Goal: Task Accomplishment & Management: Use online tool/utility

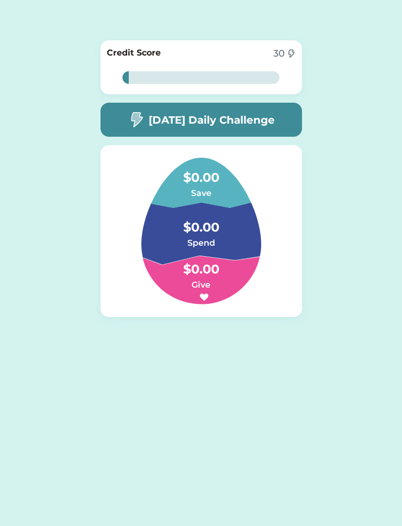
click at [282, 112] on div "[DATE] Daily Challenge" at bounding box center [202, 120] width 202 height 34
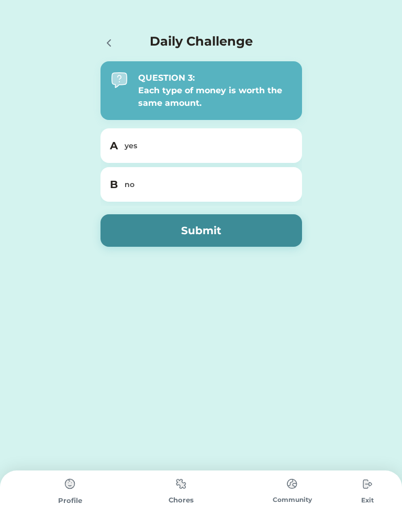
click at [286, 183] on div "no" at bounding box center [208, 184] width 166 height 11
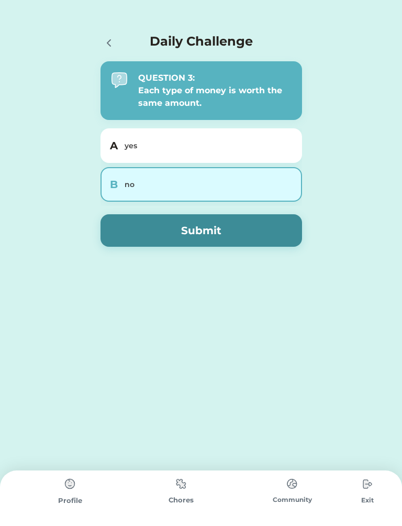
click at [272, 241] on button "Submit" at bounding box center [202, 230] width 202 height 32
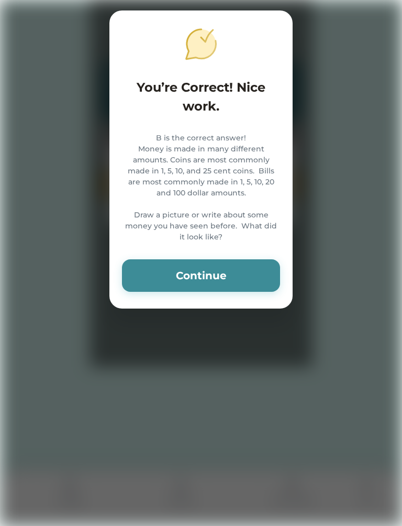
click at [266, 288] on button "Continue" at bounding box center [201, 275] width 158 height 32
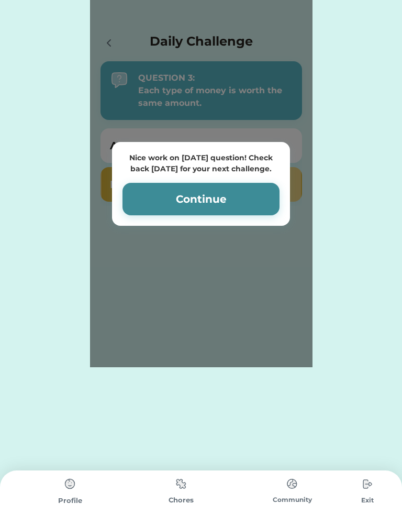
click at [274, 193] on button "Continue" at bounding box center [201, 199] width 157 height 32
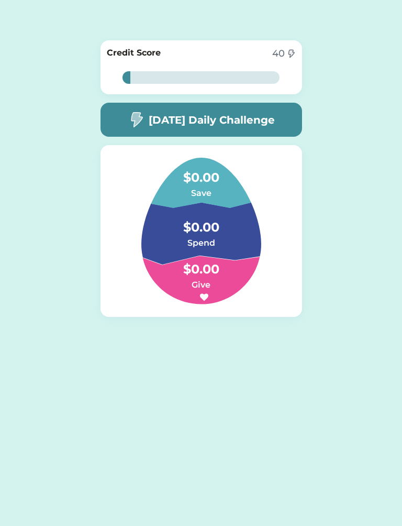
click at [262, 108] on div "[DATE] Daily Challenge" at bounding box center [202, 120] width 202 height 34
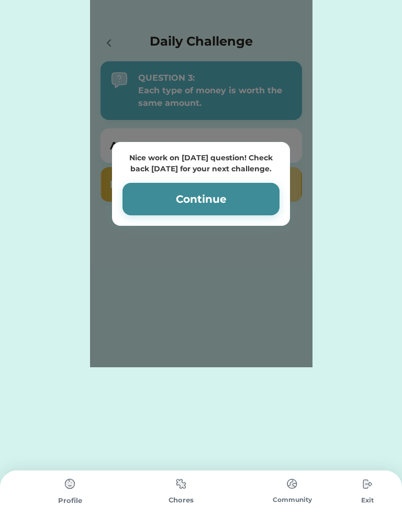
click at [274, 127] on div "Nice work on [DATE] question! Check back [DATE] for your next challenge. Contin…" at bounding box center [201, 183] width 223 height 367
click at [268, 204] on button "Continue" at bounding box center [201, 199] width 157 height 32
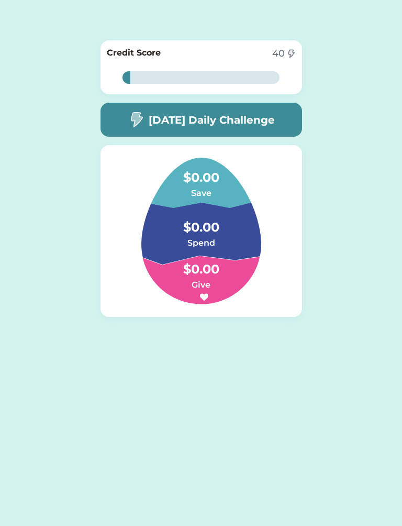
click at [229, 254] on h4 "$0.00" at bounding box center [201, 263] width 105 height 29
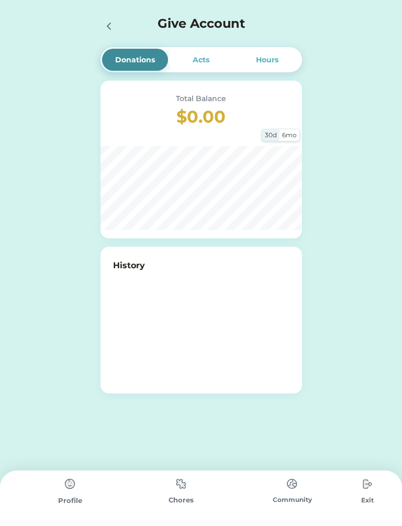
click at [194, 63] on div "Acts" at bounding box center [201, 59] width 17 height 11
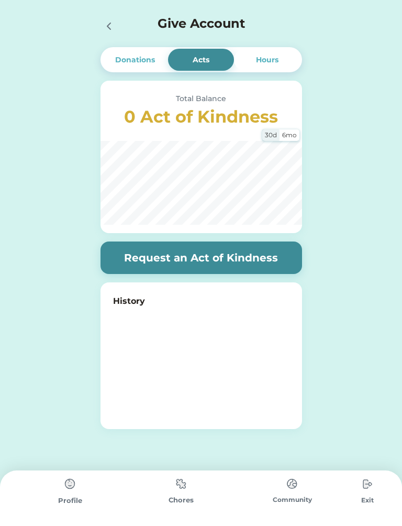
click at [295, 49] on div "Donations Acts Hours" at bounding box center [202, 59] width 202 height 25
click at [284, 64] on div "Hours" at bounding box center [267, 60] width 66 height 22
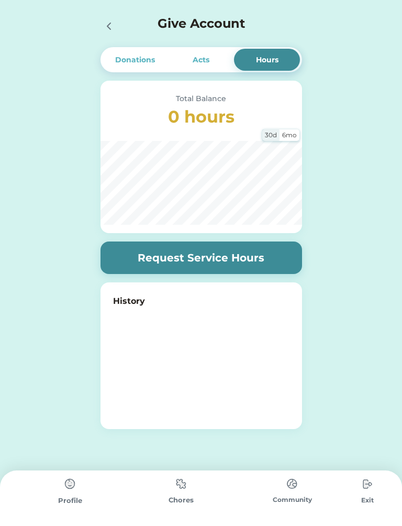
click at [147, 53] on div "Donations" at bounding box center [135, 60] width 66 height 22
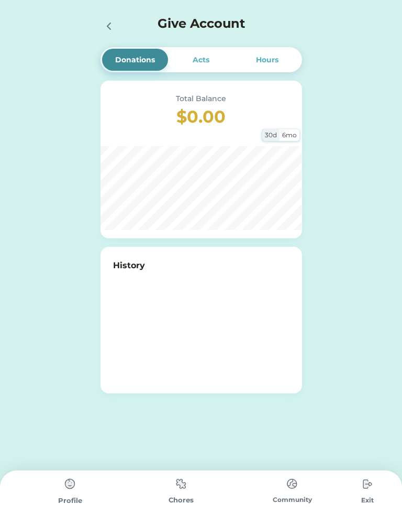
click at [188, 488] on img at bounding box center [181, 483] width 21 height 20
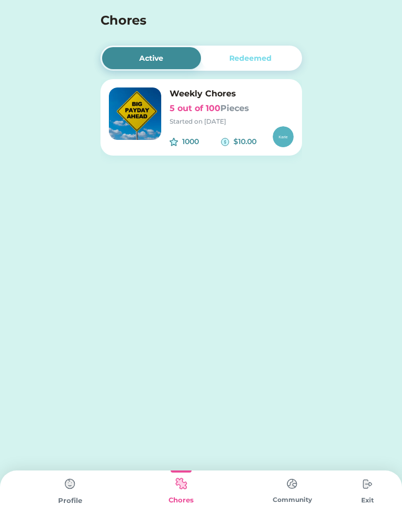
click at [140, 133] on img at bounding box center [135, 113] width 52 height 52
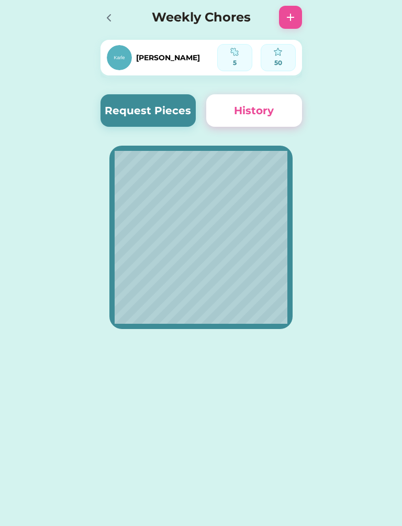
click at [173, 101] on button "Request Pieces" at bounding box center [149, 110] width 96 height 32
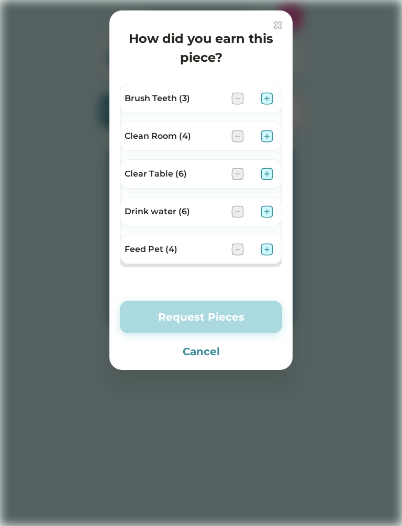
click at [269, 97] on img at bounding box center [267, 98] width 13 height 13
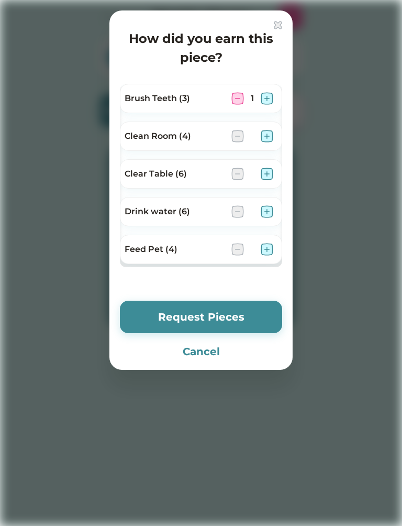
click at [244, 312] on button "Request Pieces" at bounding box center [201, 317] width 162 height 32
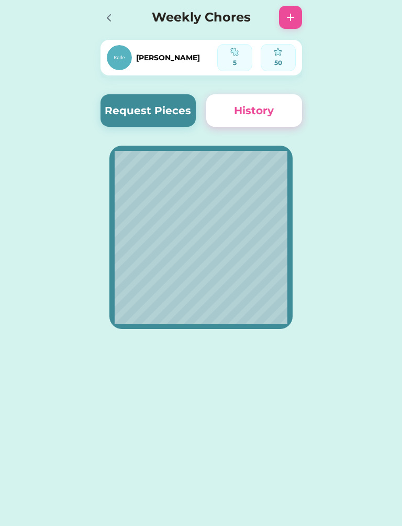
click at [191, 103] on button "Request Pieces" at bounding box center [149, 110] width 96 height 32
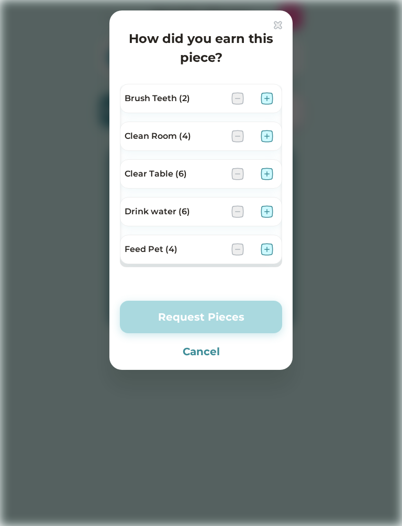
click at [268, 135] on img at bounding box center [267, 136] width 13 height 13
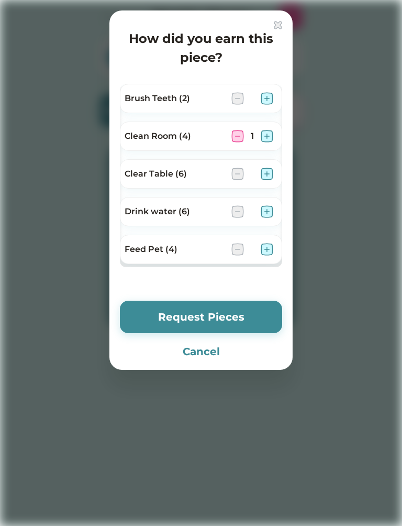
click at [230, 321] on button "Request Pieces" at bounding box center [201, 317] width 162 height 32
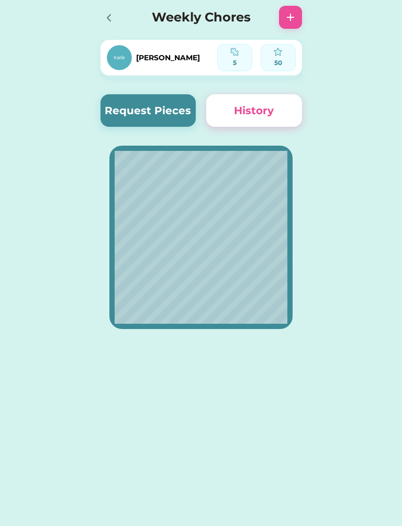
click at [181, 96] on button "Request Pieces" at bounding box center [149, 110] width 96 height 32
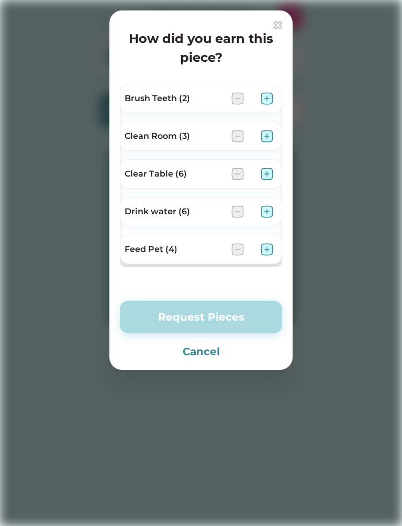
click at [267, 209] on img at bounding box center [267, 211] width 13 height 13
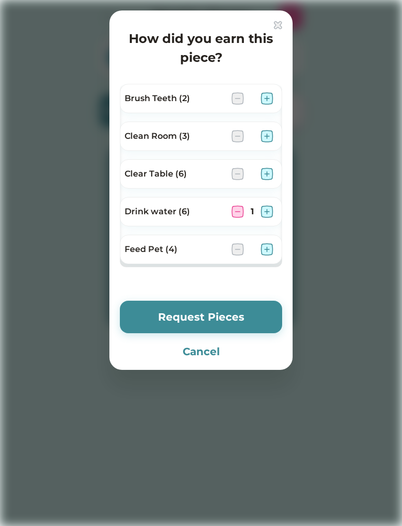
click at [241, 314] on button "Request Pieces" at bounding box center [201, 317] width 162 height 32
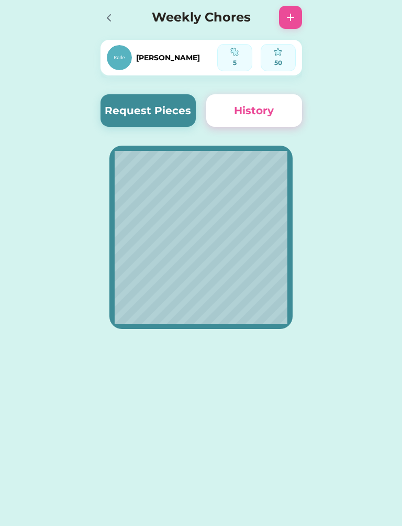
click at [188, 88] on div "[PERSON_NAME] 5 50 Request Pieces History" at bounding box center [201, 180] width 223 height 360
click at [185, 108] on button "Request Pieces" at bounding box center [149, 110] width 96 height 32
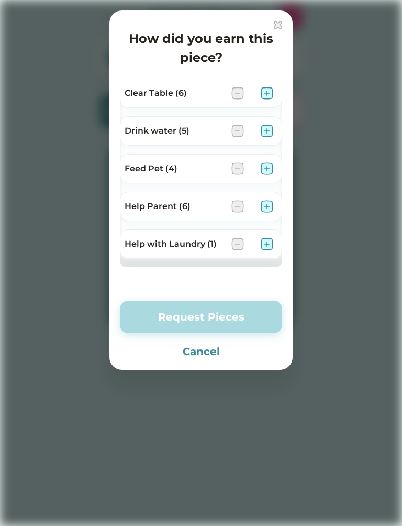
scroll to position [87, 0]
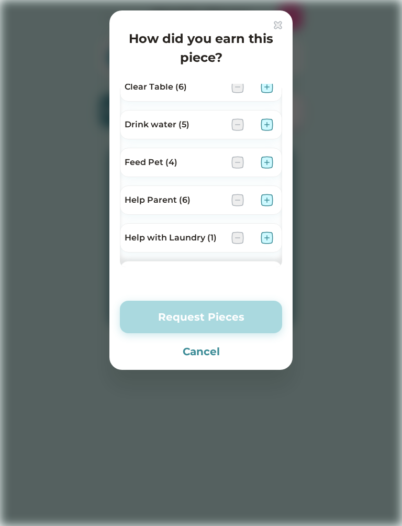
click at [262, 203] on img at bounding box center [267, 200] width 13 height 13
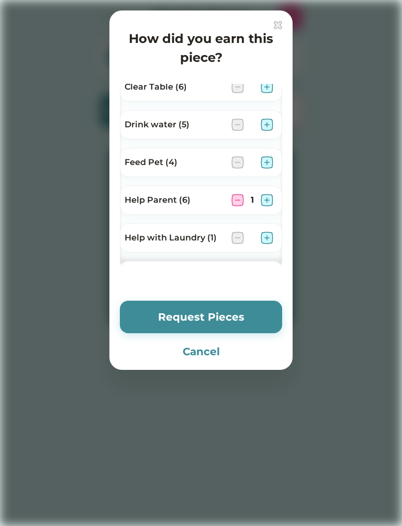
click at [247, 319] on button "Request Pieces" at bounding box center [201, 317] width 162 height 32
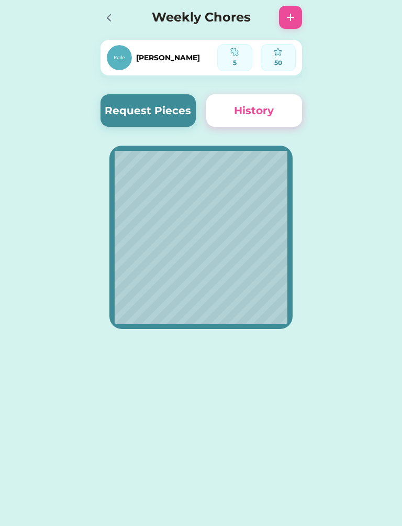
click at [180, 108] on button "Request Pieces" at bounding box center [149, 110] width 96 height 32
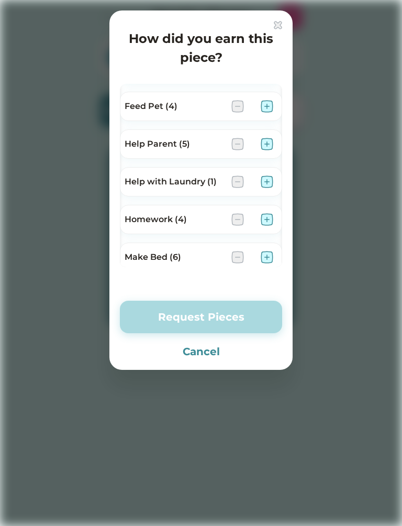
scroll to position [144, 0]
click at [271, 218] on img at bounding box center [267, 218] width 13 height 13
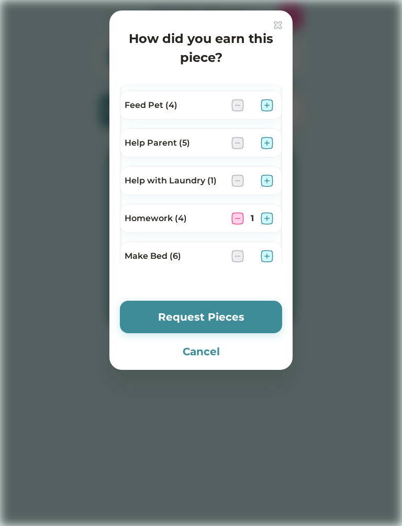
click at [216, 320] on button "Request Pieces" at bounding box center [201, 317] width 162 height 32
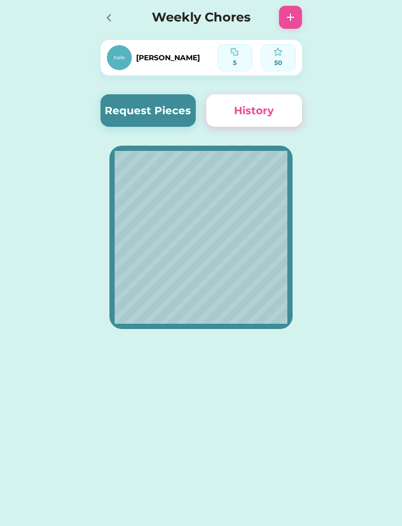
click at [162, 104] on button "Request Pieces" at bounding box center [149, 110] width 96 height 32
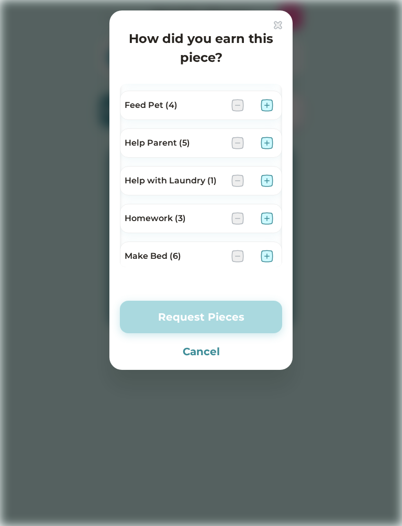
click at [269, 255] on img at bounding box center [267, 256] width 13 height 13
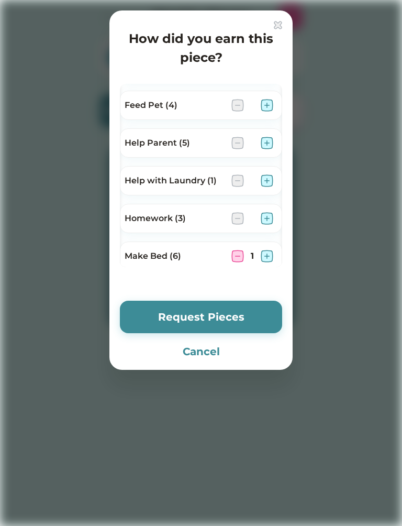
click at [239, 322] on button "Request Pieces" at bounding box center [201, 317] width 162 height 32
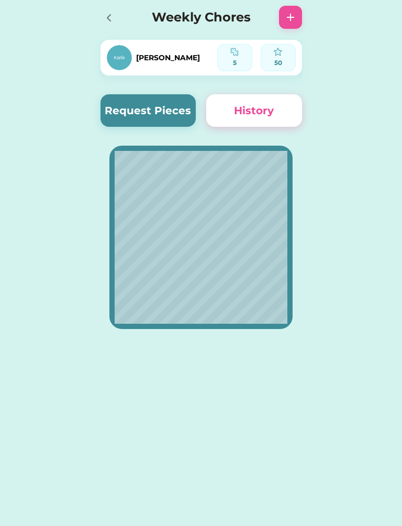
click at [165, 98] on button "Request Pieces" at bounding box center [149, 110] width 96 height 32
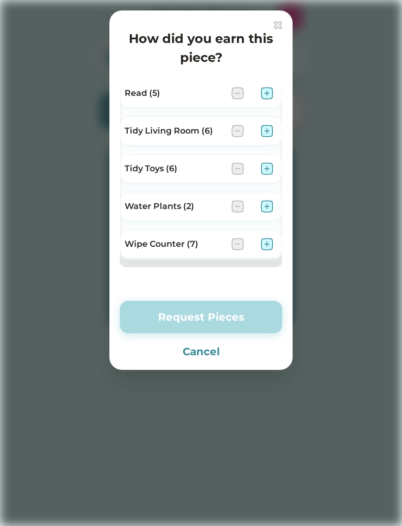
scroll to position [495, 0]
click at [262, 241] on img at bounding box center [267, 244] width 13 height 13
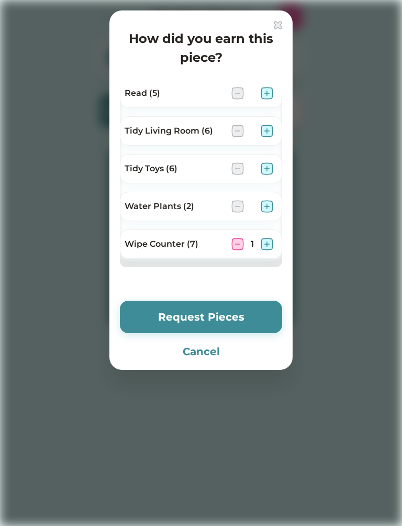
click at [254, 319] on button "Request Pieces" at bounding box center [201, 317] width 162 height 32
